Goal: Find specific page/section: Find specific page/section

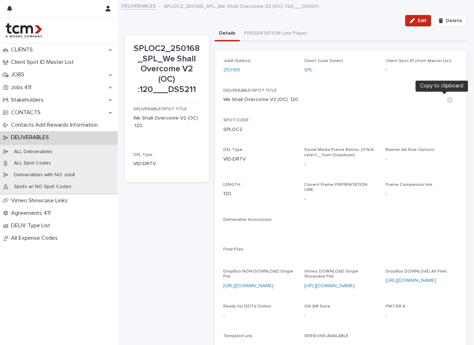
click at [447, 100] on icon "button" at bounding box center [450, 100] width 6 height 6
click at [447, 128] on icon "button" at bounding box center [450, 130] width 6 height 6
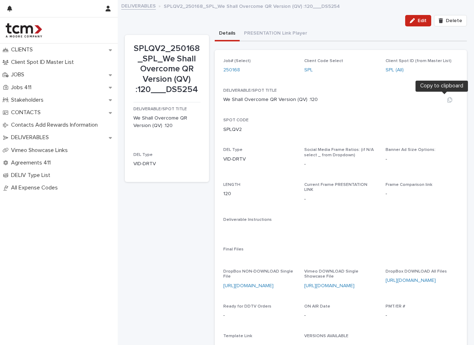
click at [447, 97] on icon "button" at bounding box center [450, 100] width 6 height 6
click at [443, 124] on div "SPOT CODE SPLQV2" at bounding box center [340, 128] width 235 height 21
click at [447, 127] on icon "button" at bounding box center [450, 130] width 6 height 6
